Goal: Book appointment/travel/reservation

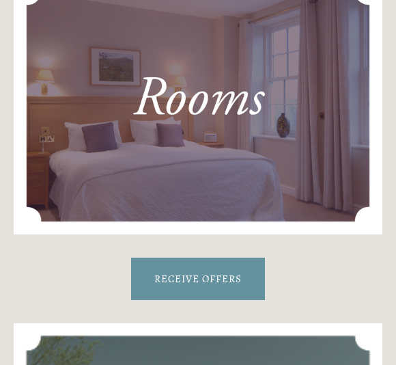
scroll to position [857, 0]
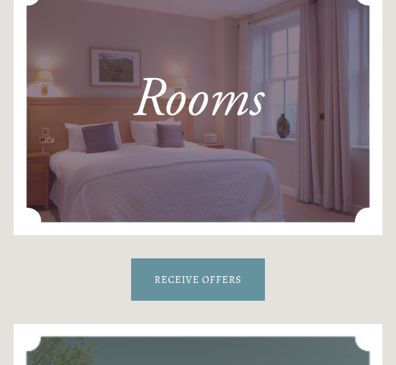
click at [268, 111] on img at bounding box center [198, 106] width 369 height 257
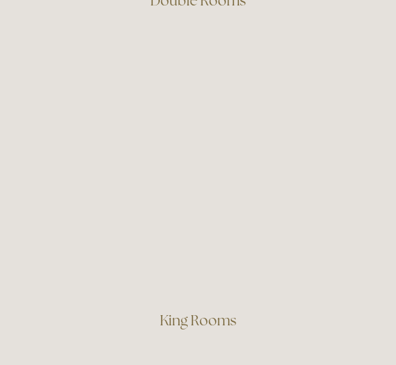
scroll to position [1284, 0]
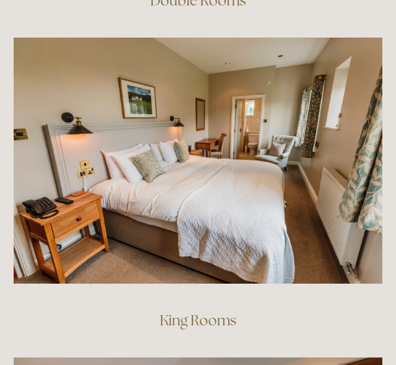
click at [222, 311] on link "King Rooms" at bounding box center [198, 320] width 77 height 18
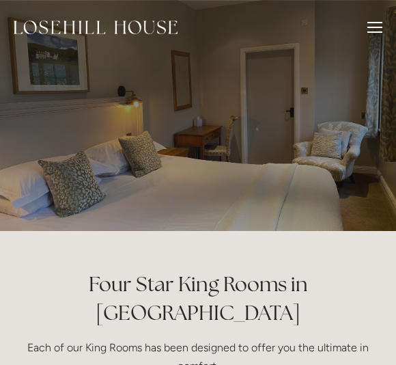
click at [379, 31] on div at bounding box center [375, 31] width 15 height 1
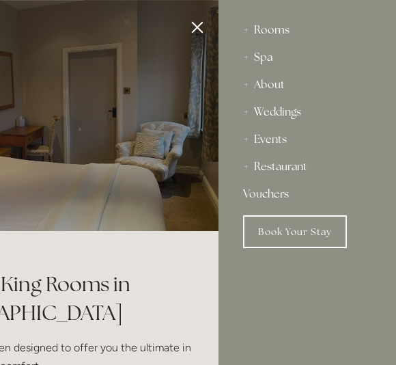
click at [284, 33] on div "Rooms" at bounding box center [307, 29] width 128 height 27
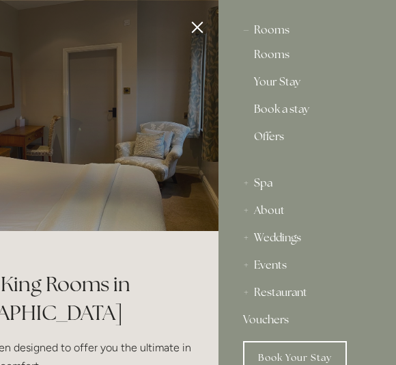
click at [293, 114] on link "Book a stay" at bounding box center [307, 112] width 107 height 16
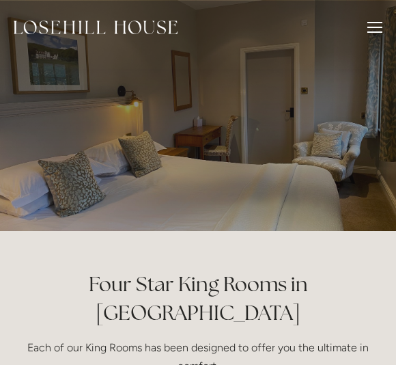
click at [362, 53] on div "Rooms Rooms Your Stay Book a stay Offers Spa About" at bounding box center [198, 27] width 369 height 55
click at [375, 29] on div at bounding box center [375, 29] width 15 height 15
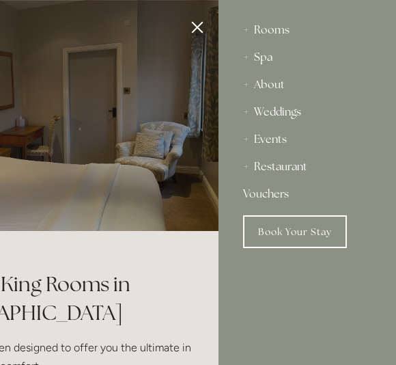
click at [293, 31] on div "Rooms" at bounding box center [307, 29] width 128 height 27
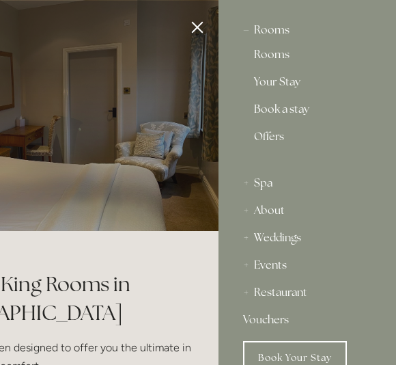
click at [272, 139] on link "Offers" at bounding box center [307, 142] width 107 height 22
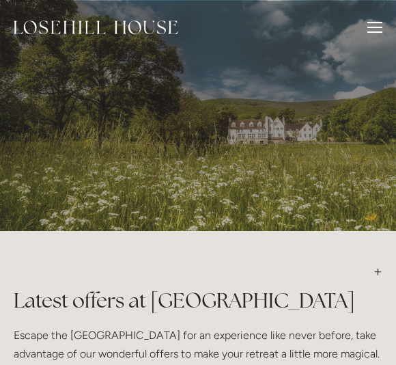
click at [375, 25] on div at bounding box center [375, 29] width 15 height 15
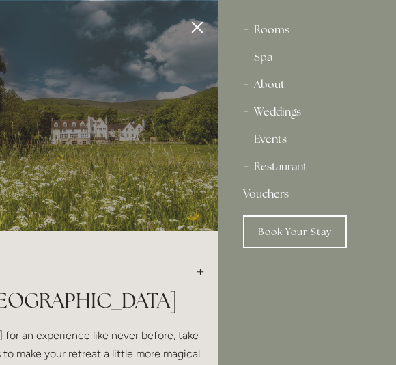
click at [293, 33] on div "Rooms" at bounding box center [307, 29] width 128 height 27
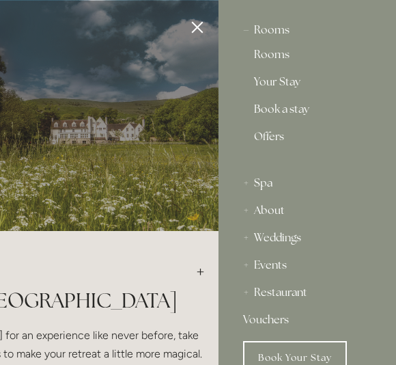
click at [282, 111] on link "Book a stay" at bounding box center [307, 112] width 107 height 16
